Goal: Find specific page/section: Find specific page/section

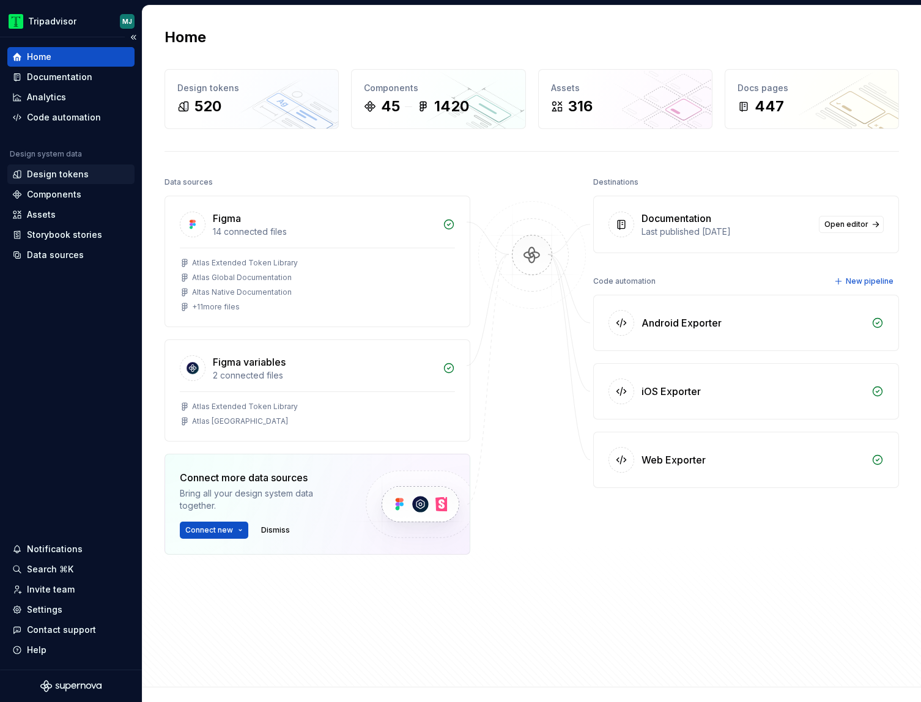
click at [85, 180] on div "Design tokens" at bounding box center [70, 174] width 117 height 12
